Goal: Task Accomplishment & Management: Use online tool/utility

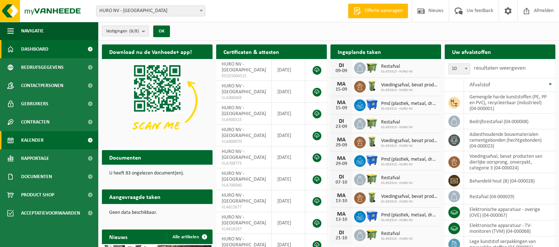
click at [42, 138] on span "Kalender" at bounding box center [32, 140] width 23 height 18
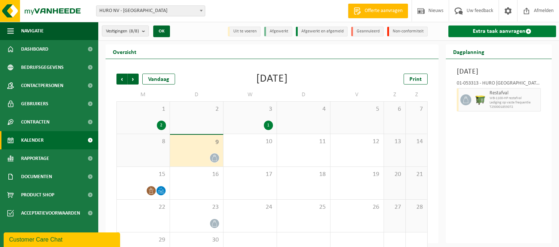
click at [518, 31] on link "Extra taak aanvragen" at bounding box center [503, 31] width 108 height 12
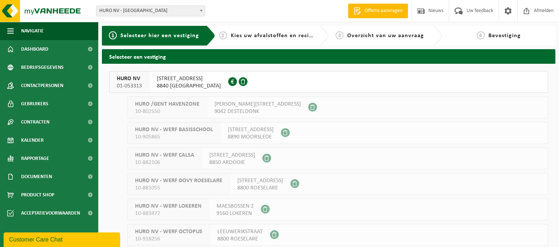
click at [166, 84] on span "8840 OOSTNIEUWKERKE" at bounding box center [189, 85] width 64 height 7
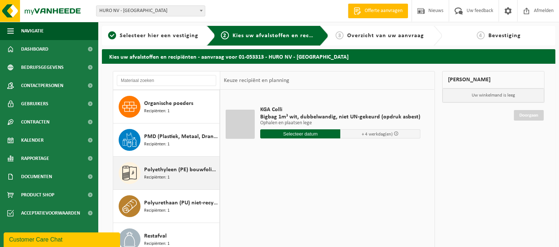
scroll to position [472, 0]
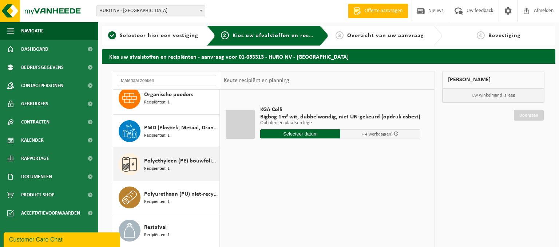
click at [189, 160] on span "Polyethyleen (PE) bouwfolie, los - naturel/gekleurd" at bounding box center [181, 161] width 74 height 9
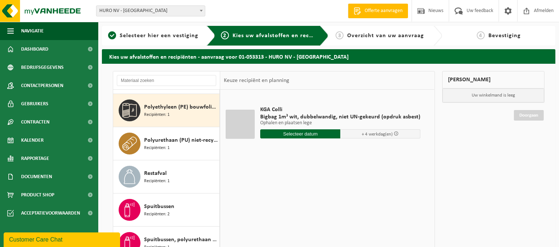
scroll to position [529, 0]
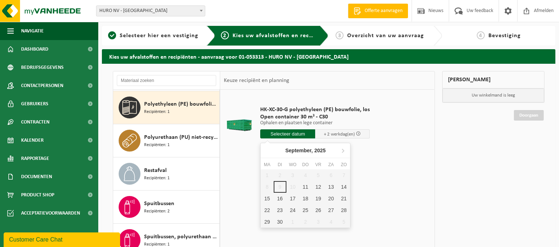
click at [292, 133] on input "text" at bounding box center [287, 133] width 55 height 9
click at [304, 189] on div "11" at bounding box center [305, 187] width 13 height 12
type input "Van [DATE]"
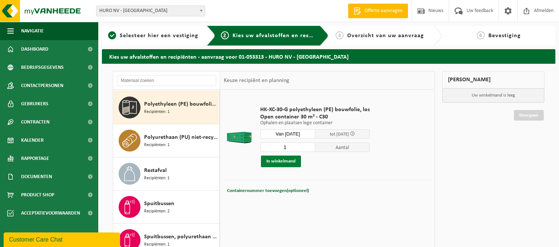
drag, startPoint x: 293, startPoint y: 159, endPoint x: 279, endPoint y: 158, distance: 13.9
click at [293, 159] on button "In winkelmand" at bounding box center [281, 161] width 40 height 12
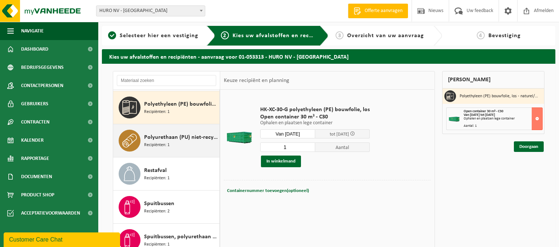
click at [184, 137] on span "Polyurethaan (PU) niet-recycleerbaar, vervuild" at bounding box center [181, 137] width 74 height 9
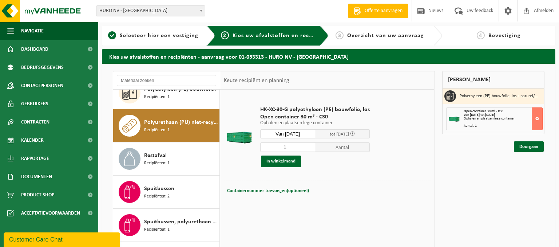
scroll to position [562, 0]
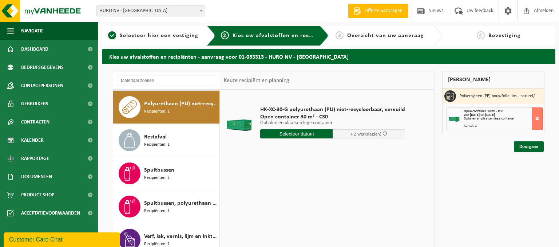
click at [284, 133] on input "text" at bounding box center [296, 133] width 72 height 9
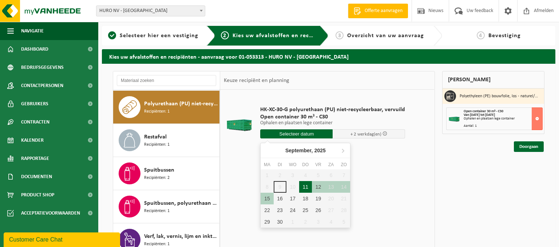
drag, startPoint x: 304, startPoint y: 188, endPoint x: 304, endPoint y: 184, distance: 4.0
click at [304, 189] on div "11" at bounding box center [305, 187] width 13 height 12
type input "Van 2025-09-11"
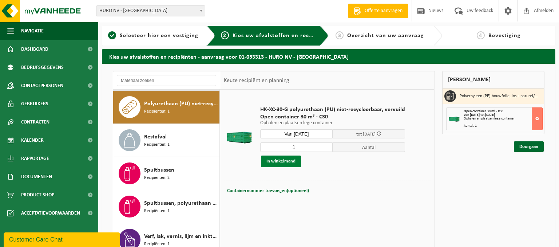
click at [283, 163] on button "In winkelmand" at bounding box center [281, 161] width 40 height 12
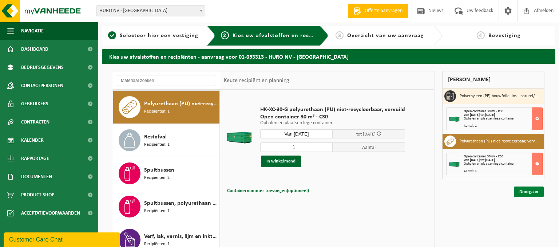
click at [530, 192] on link "Doorgaan" at bounding box center [529, 191] width 30 height 11
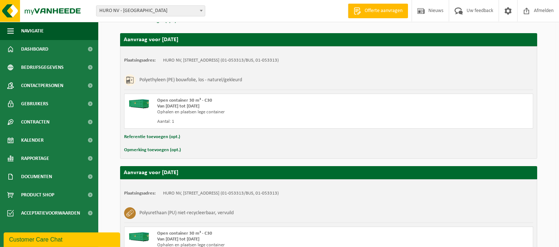
scroll to position [194, 0]
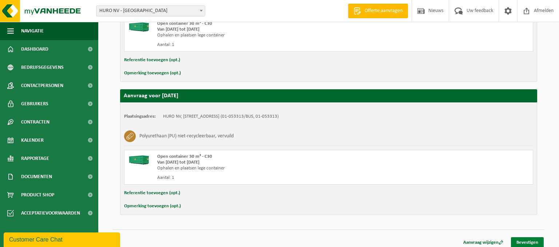
click at [525, 241] on link "Bevestigen" at bounding box center [527, 242] width 33 height 11
